Goal: Information Seeking & Learning: Learn about a topic

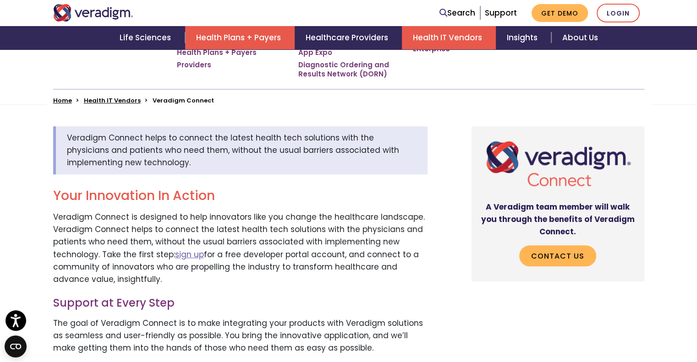
scroll to position [132, 0]
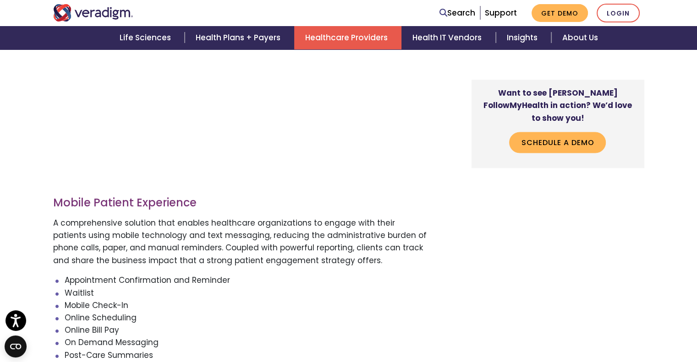
scroll to position [1486, 0]
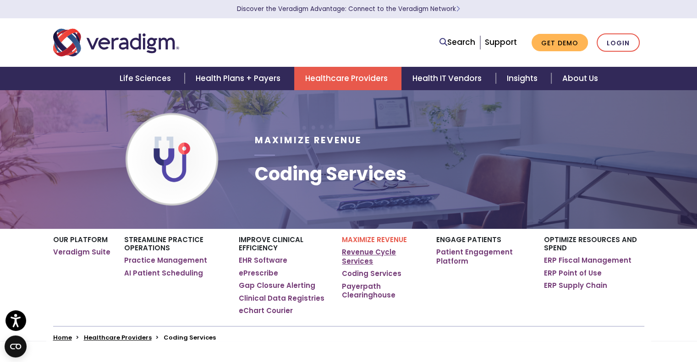
click at [356, 261] on link "Revenue Cycle Services" at bounding box center [382, 257] width 80 height 18
